Goal: Navigation & Orientation: Find specific page/section

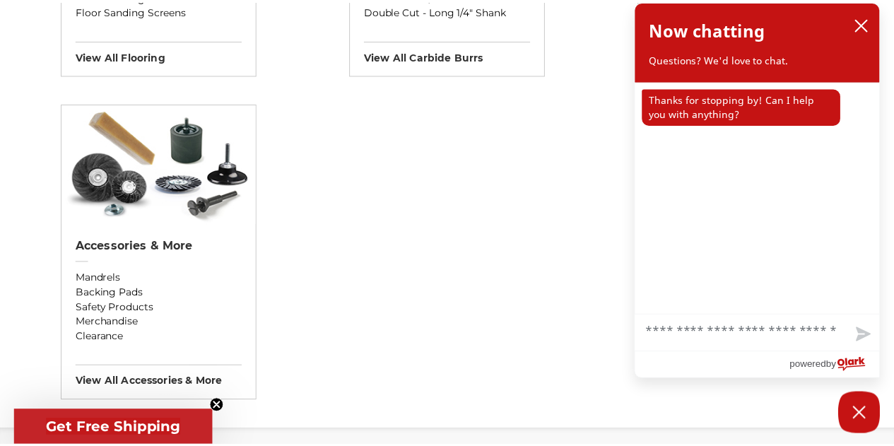
scroll to position [1768, 0]
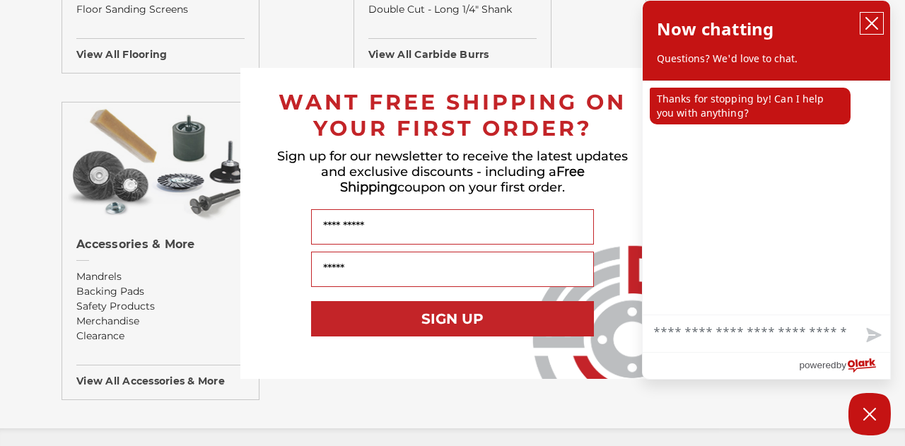
click at [861, 22] on button "close chatbox" at bounding box center [872, 23] width 23 height 21
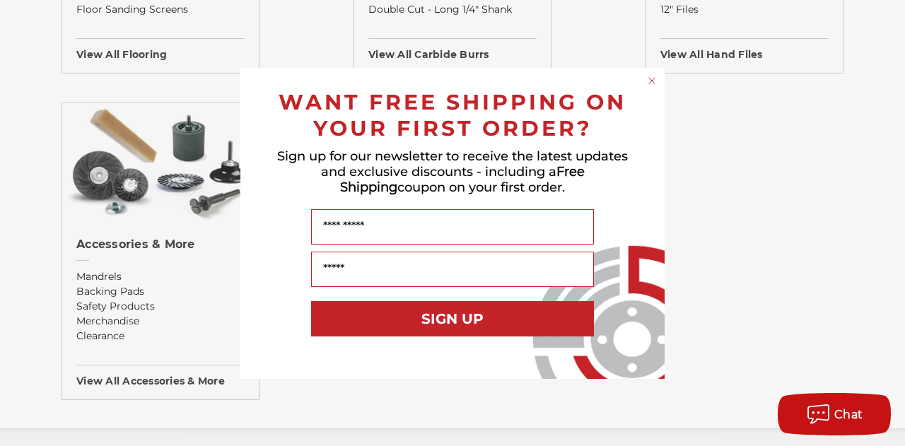
click at [735, 191] on div "Close dialog WANT FREE SHIPPING ON YOUR FIRST ORDER? Sign up for our newsletter…" at bounding box center [452, 223] width 905 height 446
click at [652, 78] on circle "Close dialog" at bounding box center [652, 80] width 13 height 13
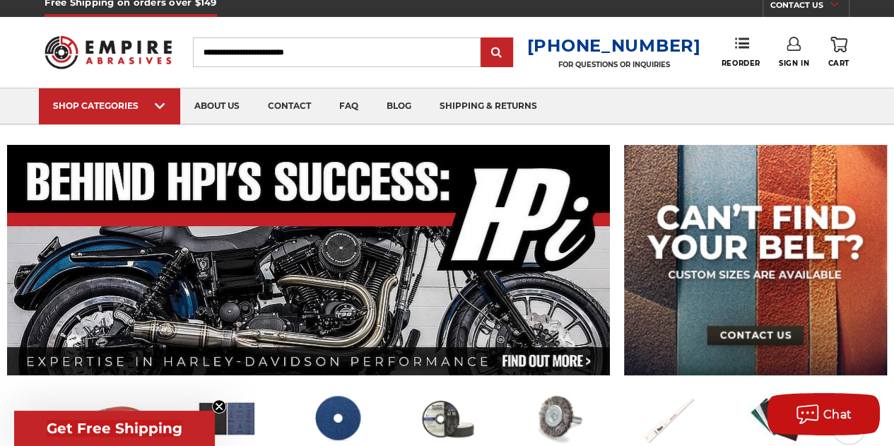
scroll to position [0, 0]
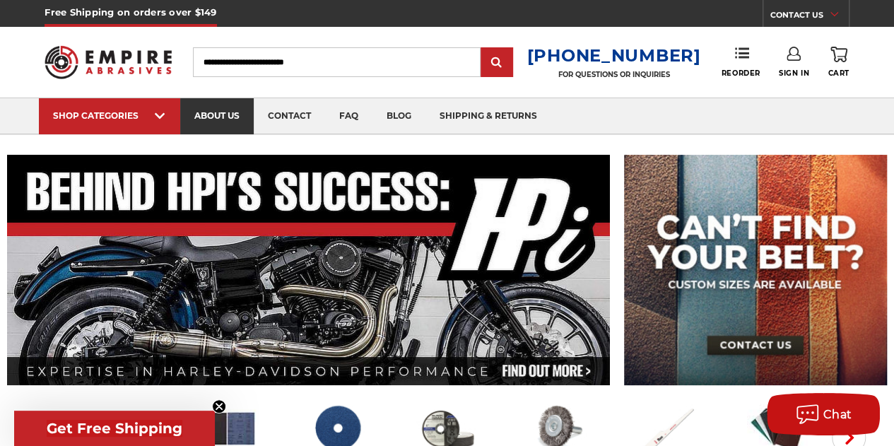
click at [231, 119] on link "about us" at bounding box center [217, 116] width 74 height 36
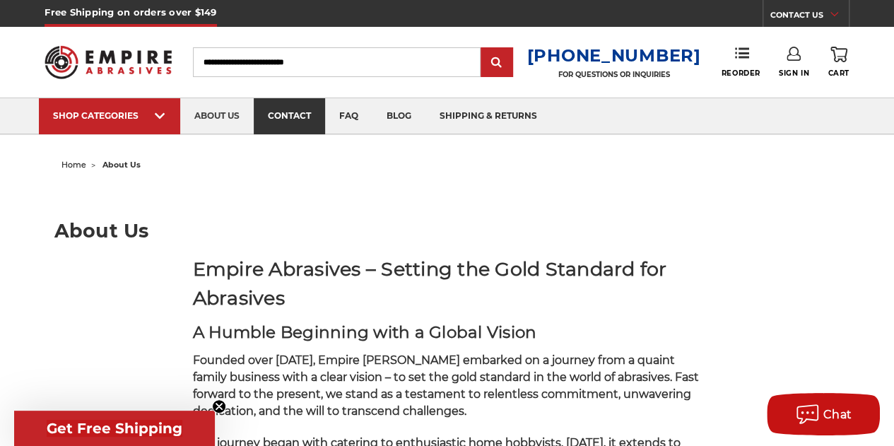
click at [295, 118] on link "contact" at bounding box center [289, 116] width 71 height 36
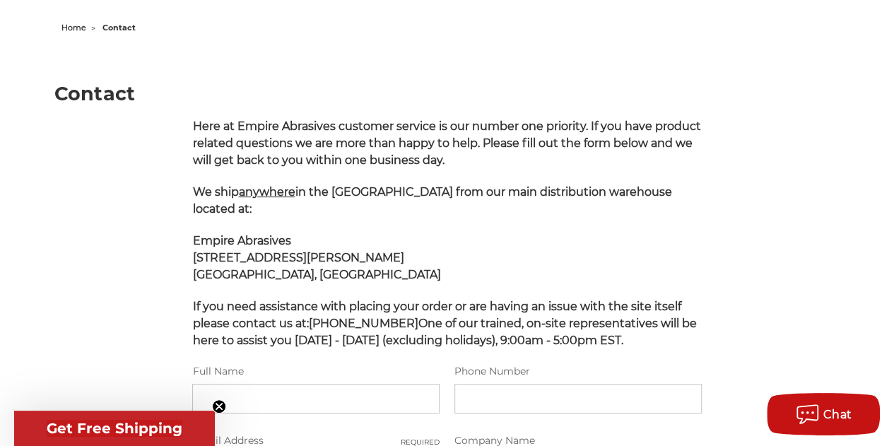
scroll to position [141, 0]
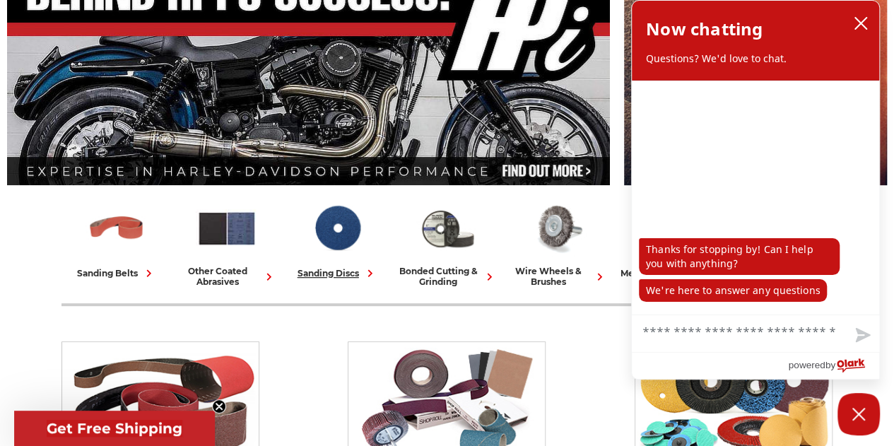
scroll to position [283, 0]
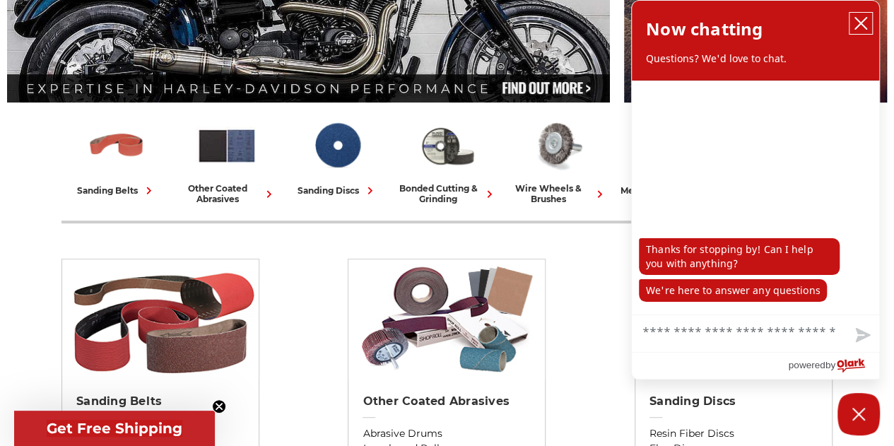
click at [862, 25] on icon "close chatbox" at bounding box center [861, 23] width 11 height 11
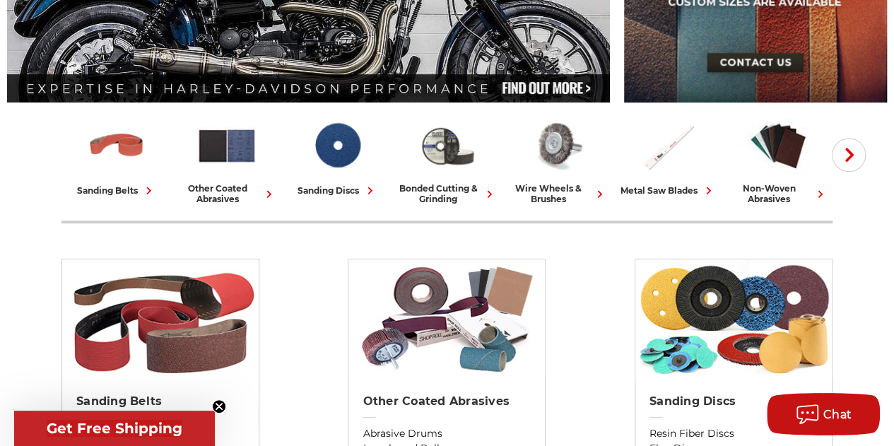
scroll to position [212, 0]
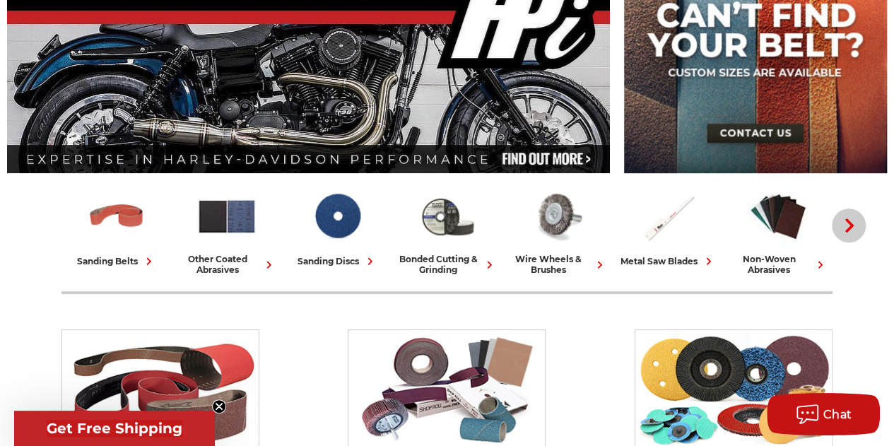
click at [844, 220] on icon "button" at bounding box center [850, 225] width 14 height 14
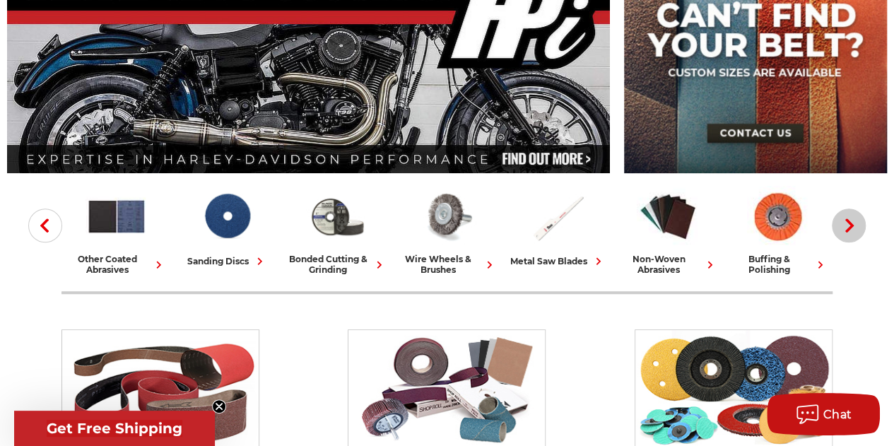
click at [844, 220] on icon "button" at bounding box center [850, 225] width 14 height 14
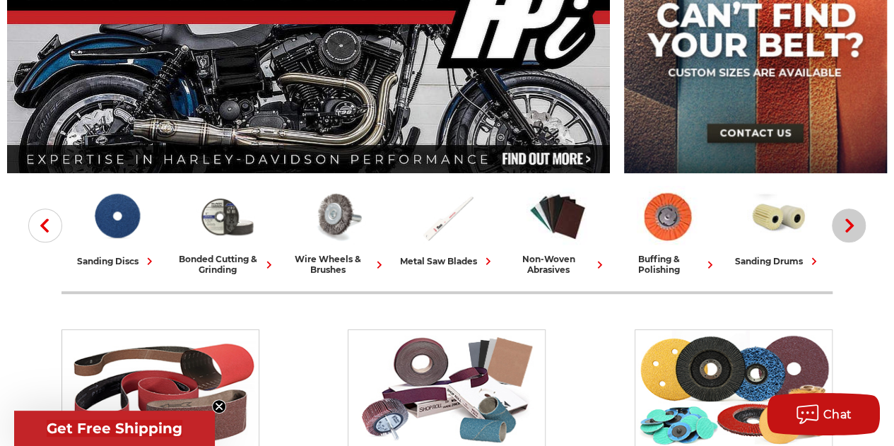
click at [844, 220] on icon "button" at bounding box center [850, 225] width 14 height 14
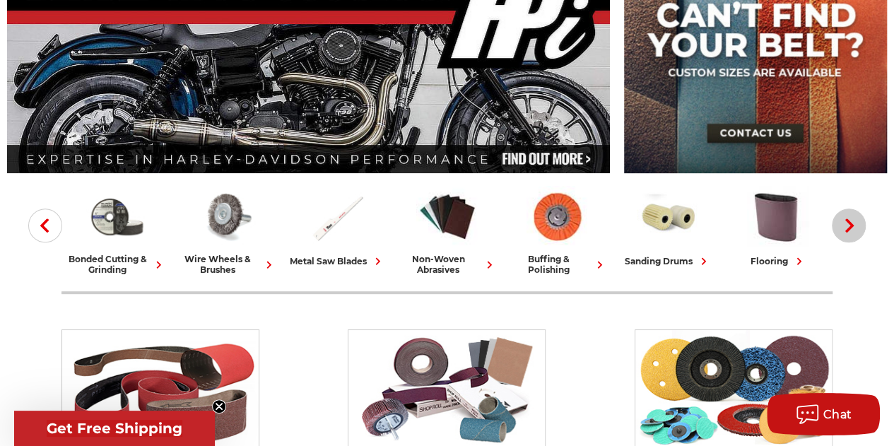
click at [844, 220] on icon "button" at bounding box center [850, 225] width 14 height 14
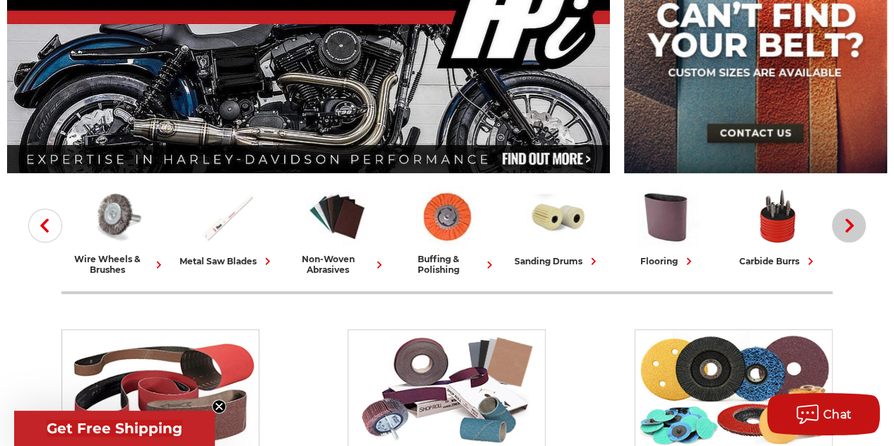
click at [844, 220] on icon "button" at bounding box center [850, 225] width 14 height 14
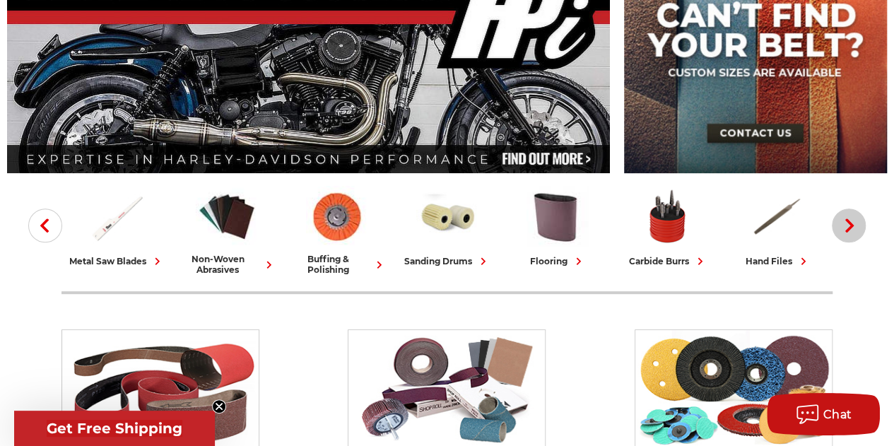
click at [844, 220] on icon "button" at bounding box center [850, 225] width 14 height 14
